Goal: Information Seeking & Learning: Learn about a topic

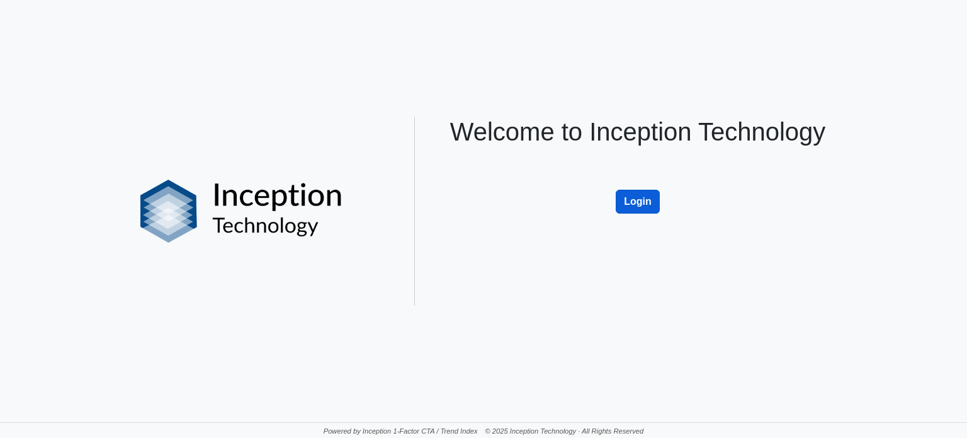
click at [628, 205] on button "Login" at bounding box center [638, 202] width 44 height 24
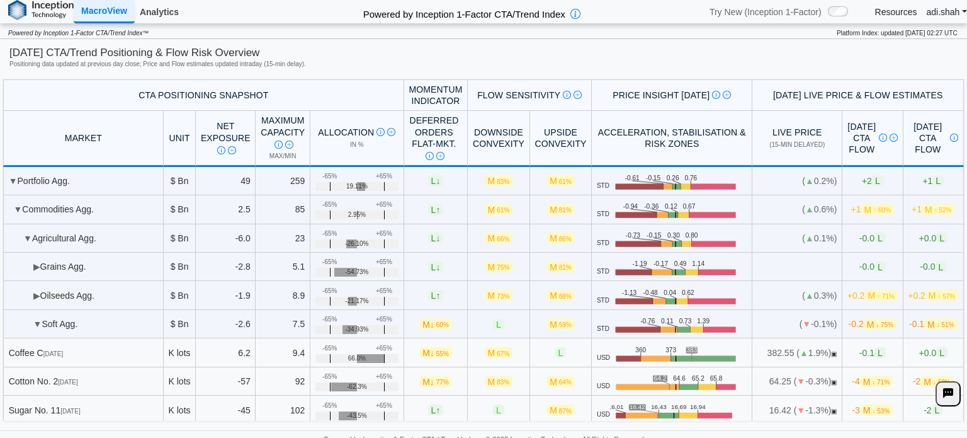
click at [159, 1] on link "Analytics" at bounding box center [159, 11] width 49 height 21
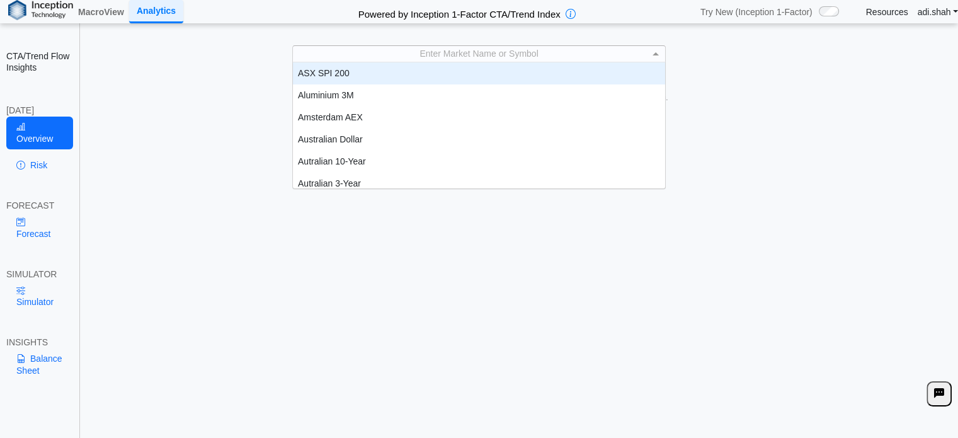
scroll to position [1, 0]
click at [383, 52] on div "Enter Market Name or Symbol" at bounding box center [478, 53] width 371 height 16
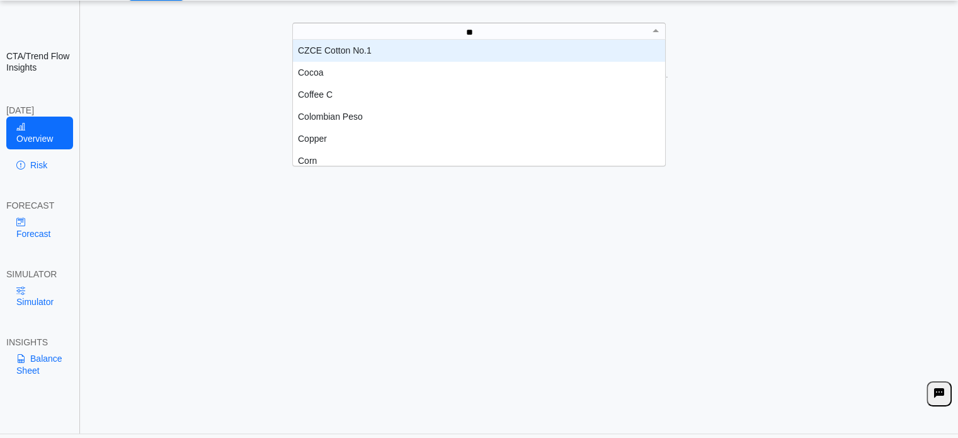
scroll to position [0, 0]
type input "***"
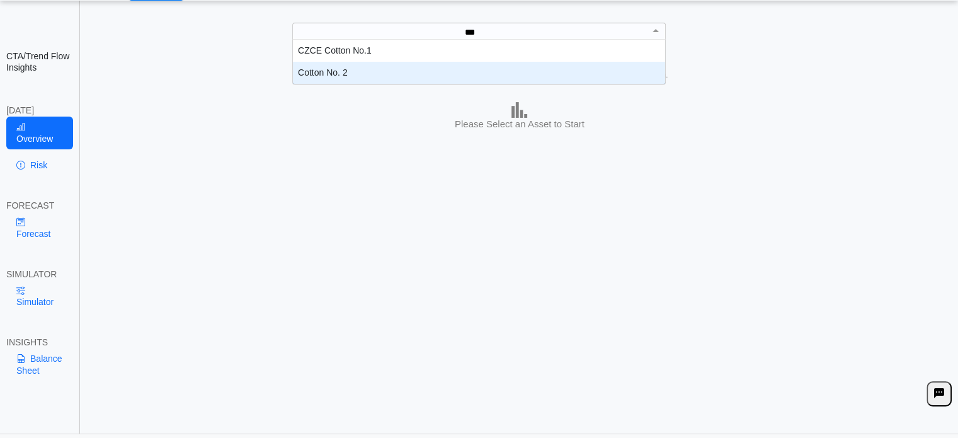
click at [358, 69] on div "Cotton No. 2" at bounding box center [479, 73] width 372 height 22
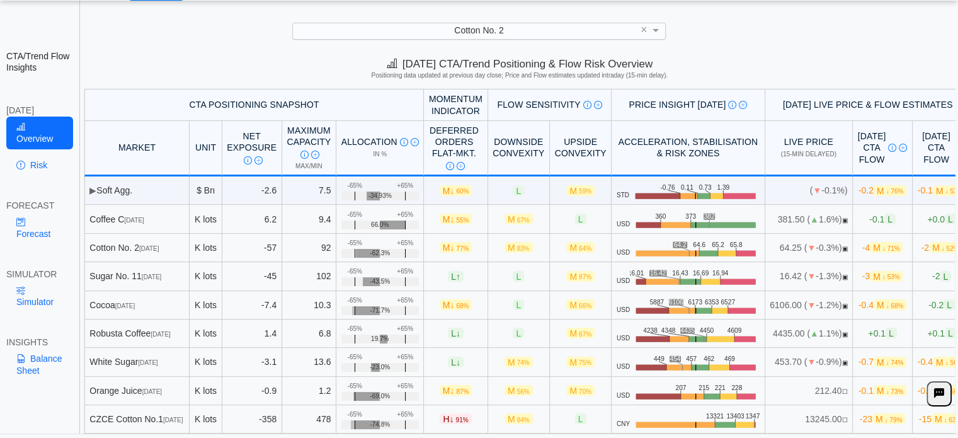
click at [52, 150] on div "Overview Risk" at bounding box center [39, 148] width 67 height 65
click at [38, 161] on link "Risk" at bounding box center [39, 164] width 67 height 21
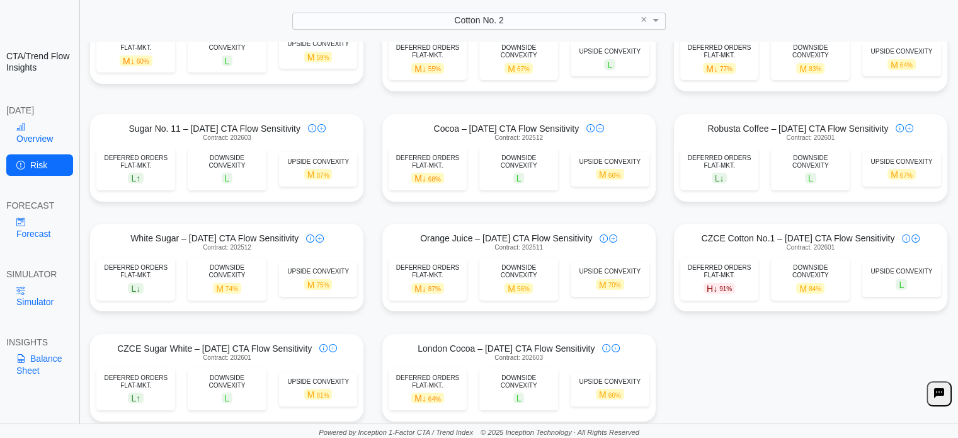
scroll to position [0, 0]
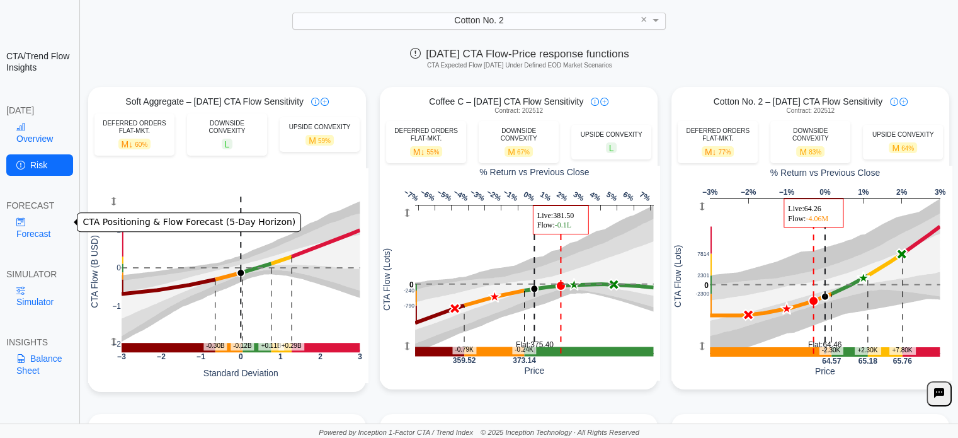
click at [33, 213] on link "Forecast" at bounding box center [39, 227] width 67 height 33
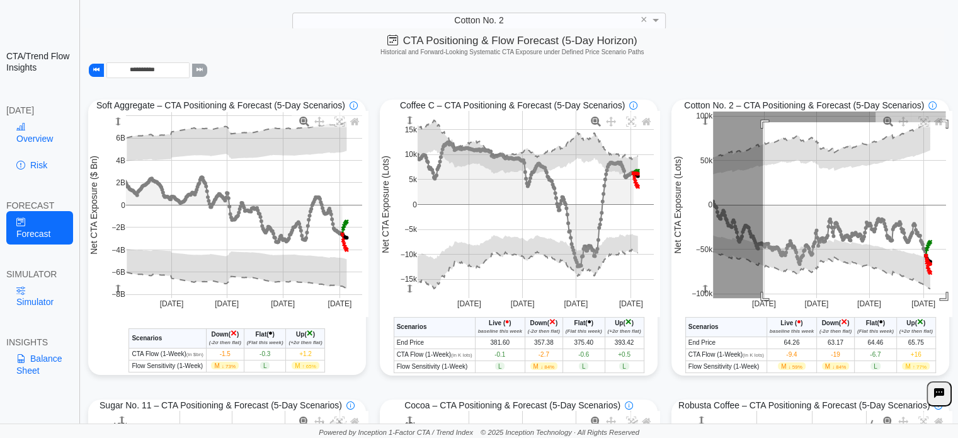
drag, startPoint x: 765, startPoint y: 122, endPoint x: 965, endPoint y: 353, distance: 305.3
click at [958, 353] on html "**********" at bounding box center [479, 203] width 958 height 472
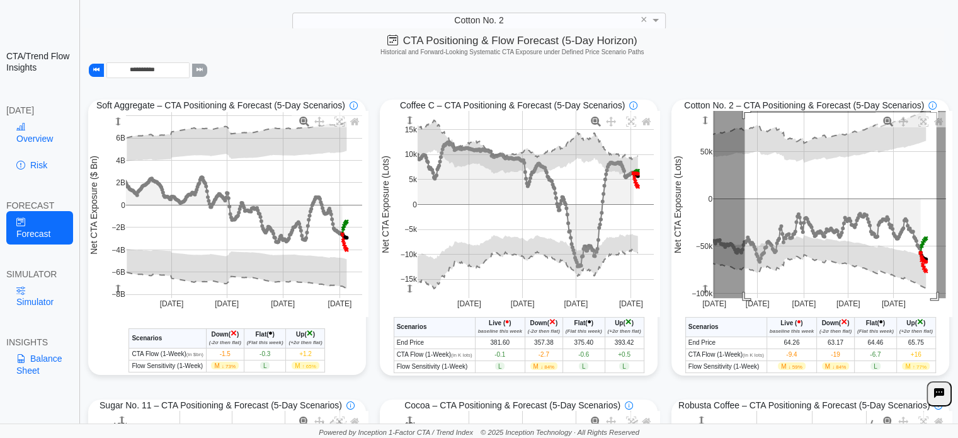
drag, startPoint x: 747, startPoint y: 113, endPoint x: 937, endPoint y: 319, distance: 280.3
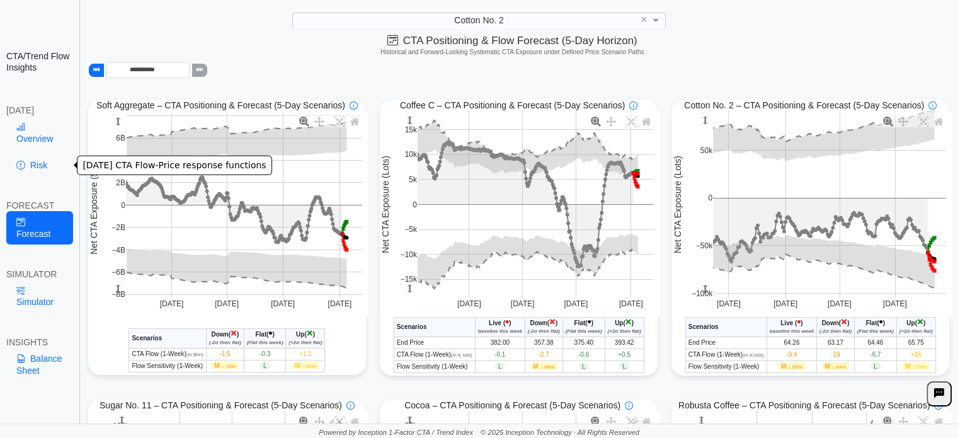
click at [45, 166] on link "Risk" at bounding box center [39, 164] width 67 height 21
